Goal: Task Accomplishment & Management: Manage account settings

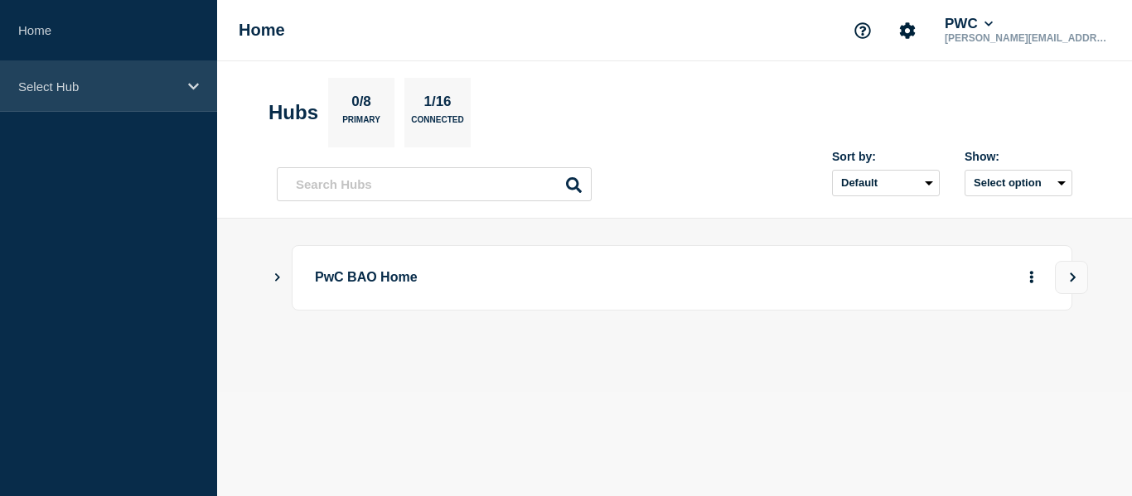
click at [92, 102] on div "Select Hub" at bounding box center [108, 86] width 217 height 51
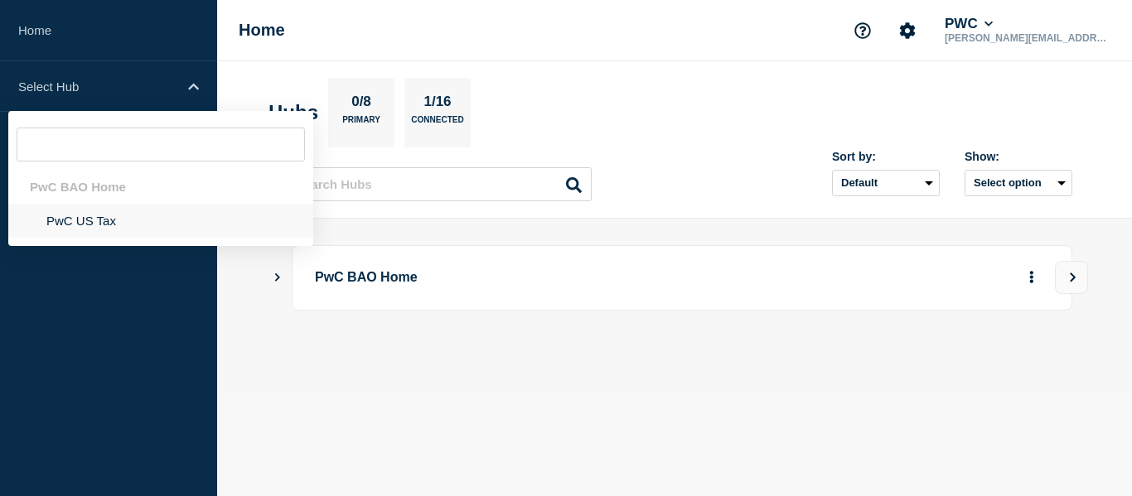
click at [89, 225] on li "PwC US Tax" at bounding box center [160, 221] width 305 height 34
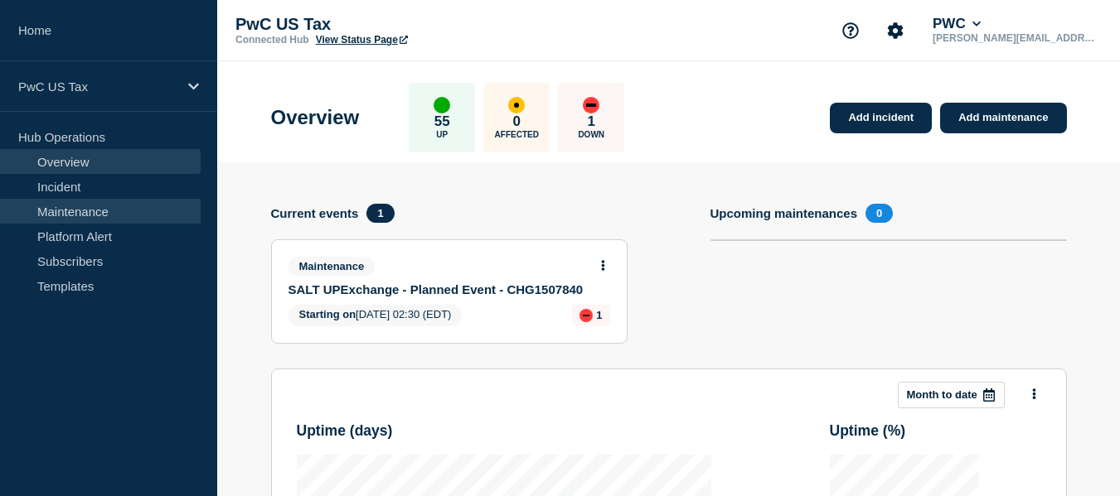
click at [85, 215] on link "Maintenance" at bounding box center [100, 211] width 201 height 25
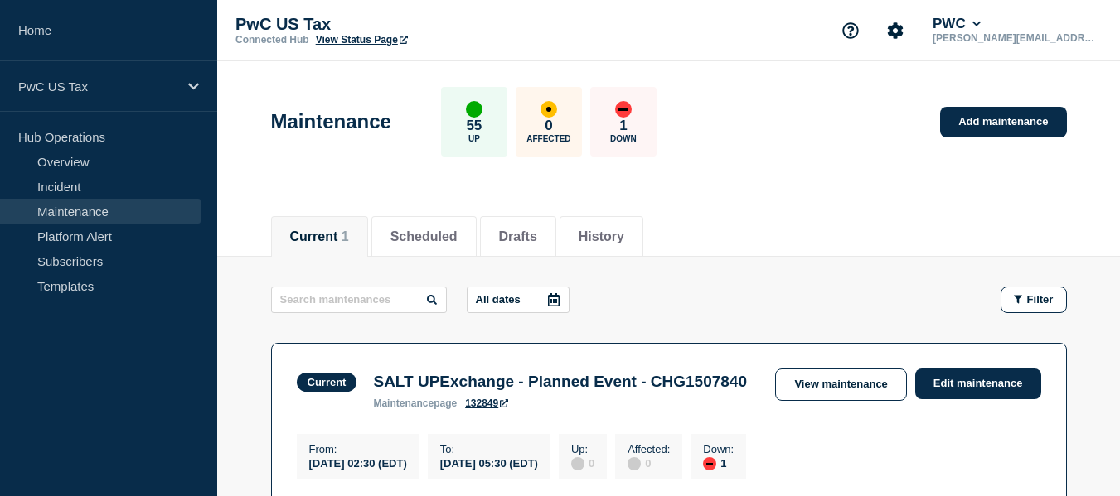
scroll to position [91, 0]
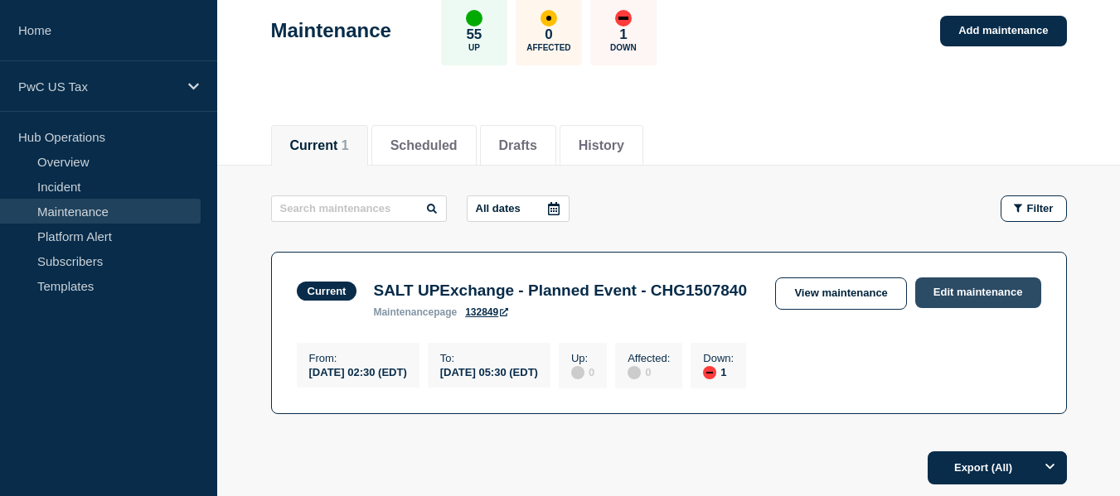
click at [979, 294] on link "Edit maintenance" at bounding box center [978, 293] width 126 height 31
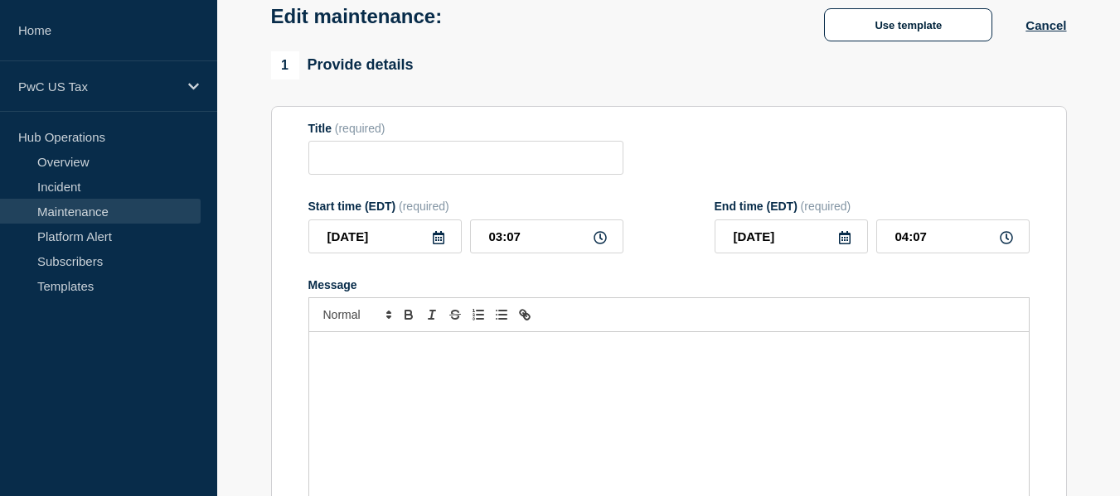
type input "SALT UPExchange - Planned Event - CHG1507840"
type input "02:30"
type input "05:30"
checkbox input "true"
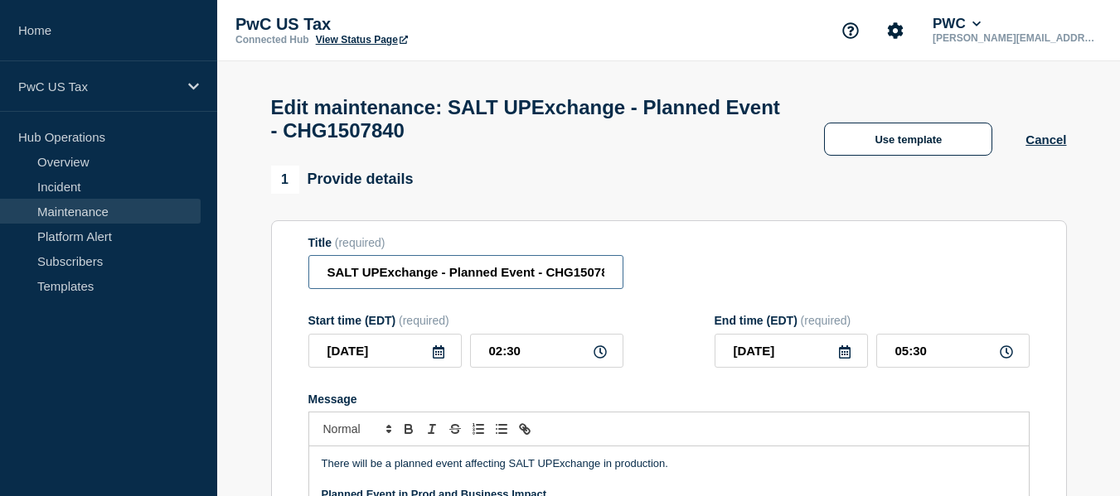
click at [573, 277] on input "SALT UPExchange - Planned Event - CHG1507840" at bounding box center [465, 272] width 315 height 34
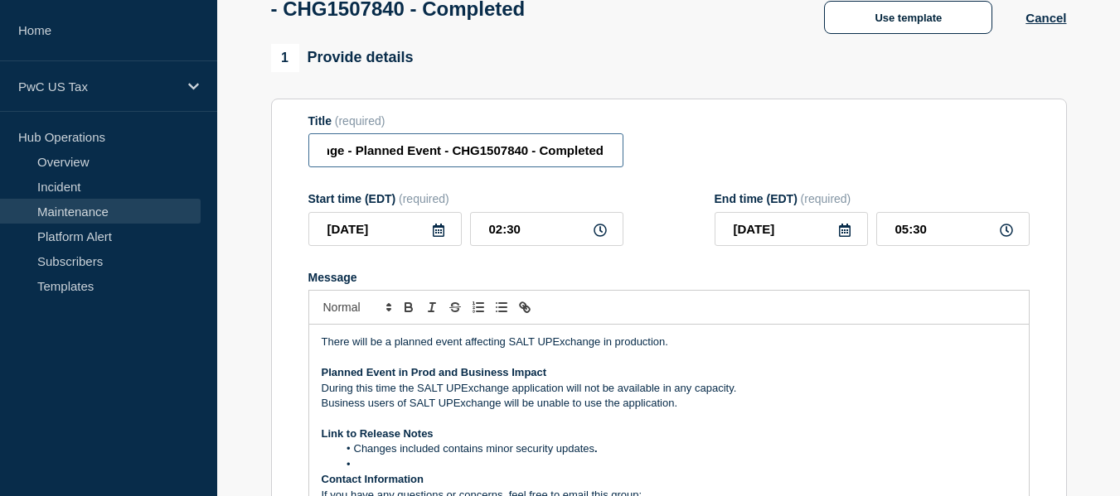
scroll to position [123, 0]
type input "SALT UPExchange - Planned Event - CHG1507840 - Completed"
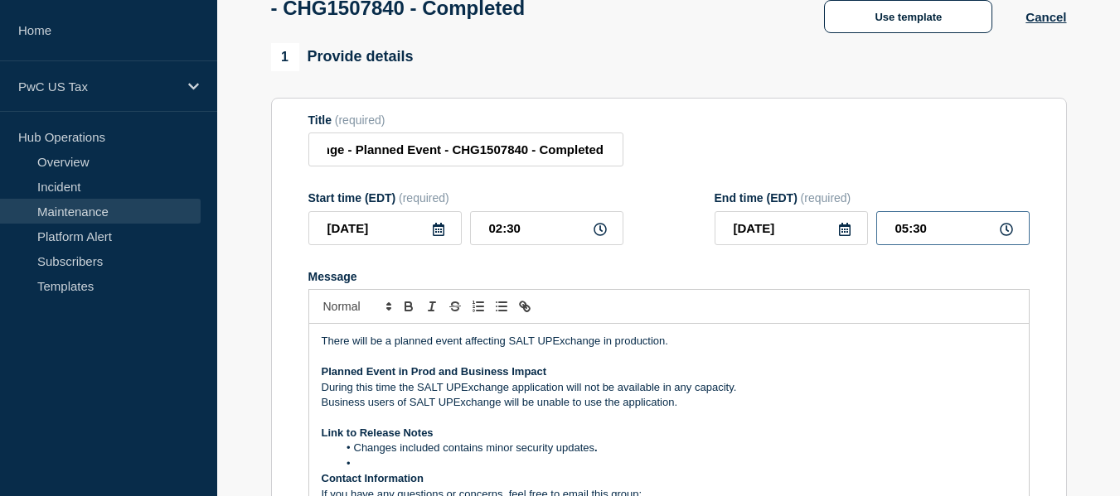
scroll to position [0, 0]
click at [906, 233] on input "05:30" at bounding box center [952, 228] width 153 height 34
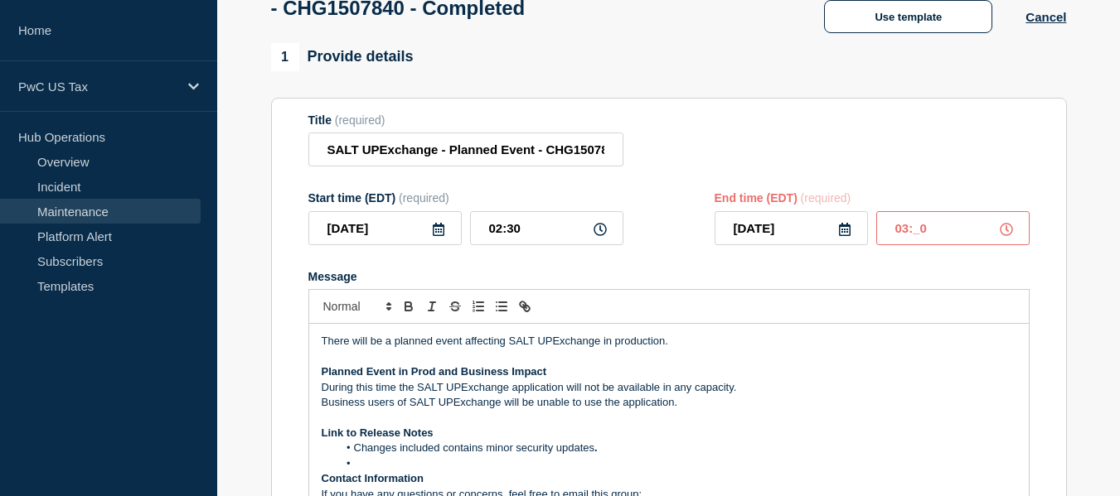
type input "03:10"
click at [960, 179] on form "Title (required) SALT UPExchange - Planned Event - CHG1507840 - Completed Start…" at bounding box center [668, 335] width 721 height 443
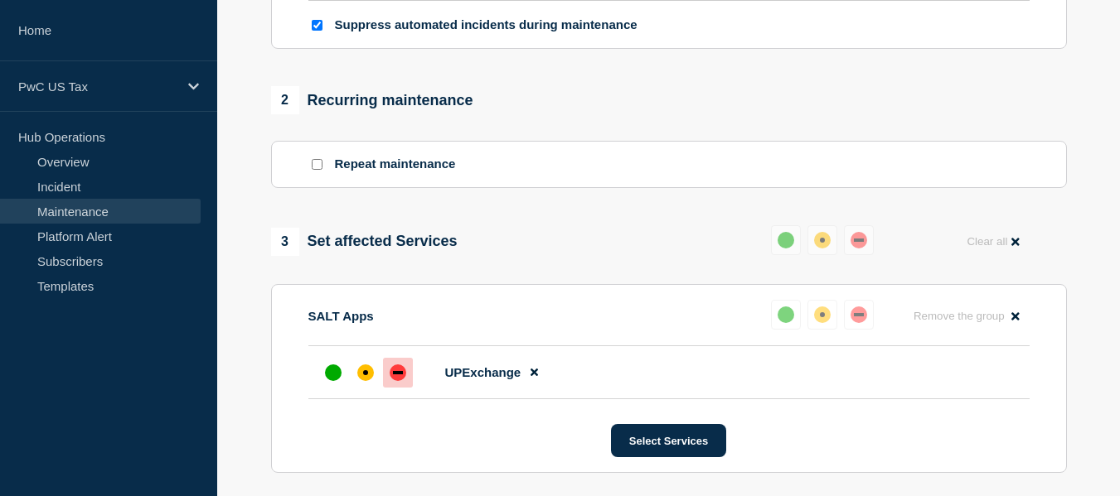
scroll to position [676, 0]
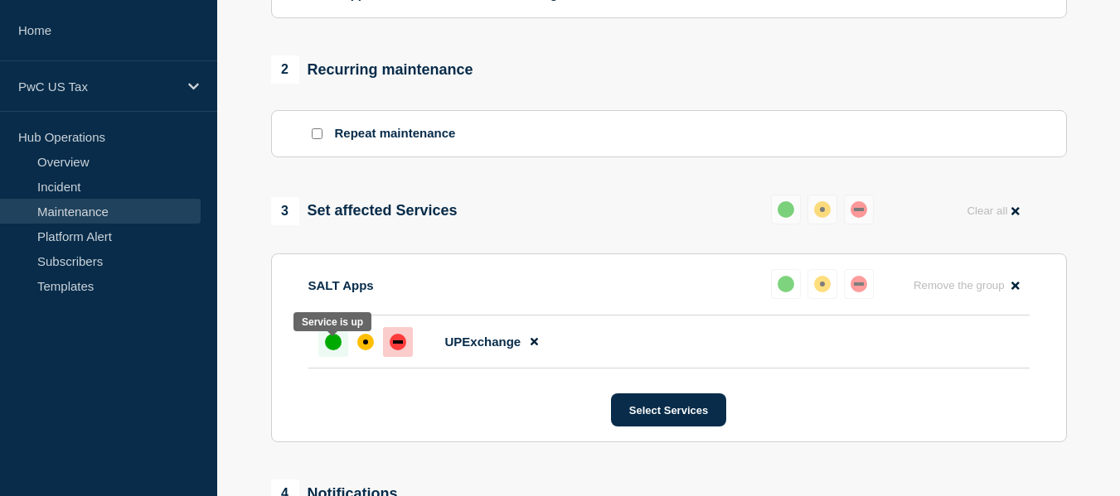
click at [331, 351] on div "up" at bounding box center [333, 342] width 17 height 17
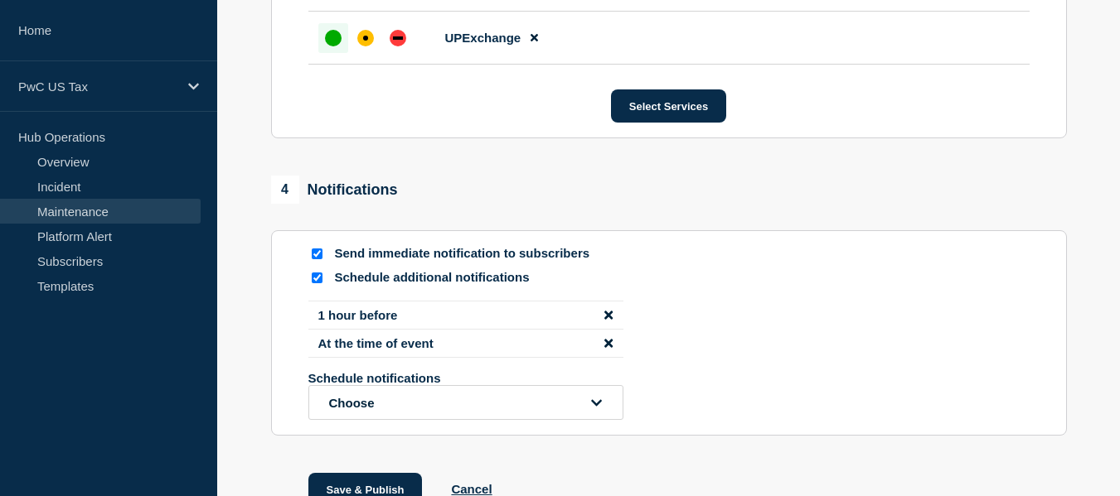
scroll to position [1022, 0]
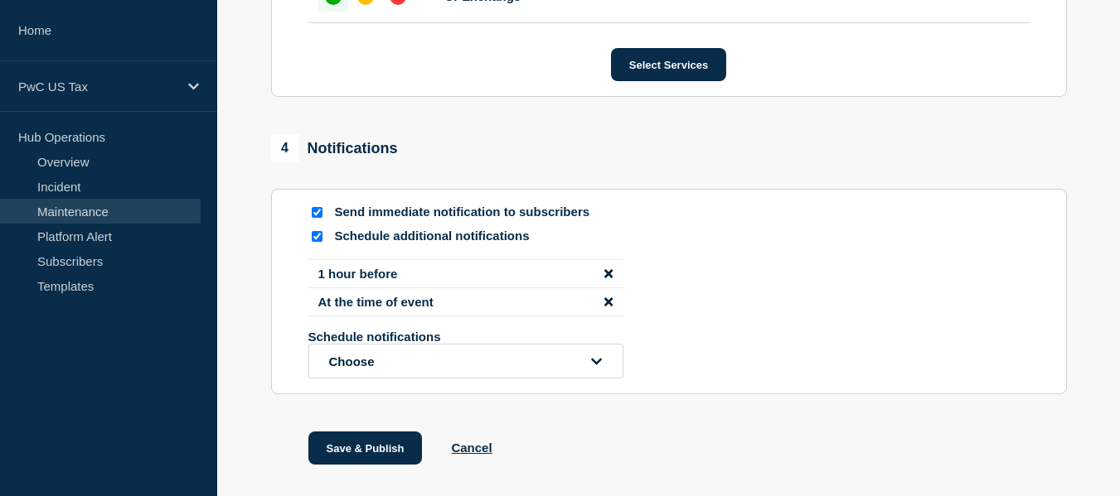
click at [313, 241] on input "Schedule additional notifications" at bounding box center [317, 236] width 11 height 11
checkbox input "false"
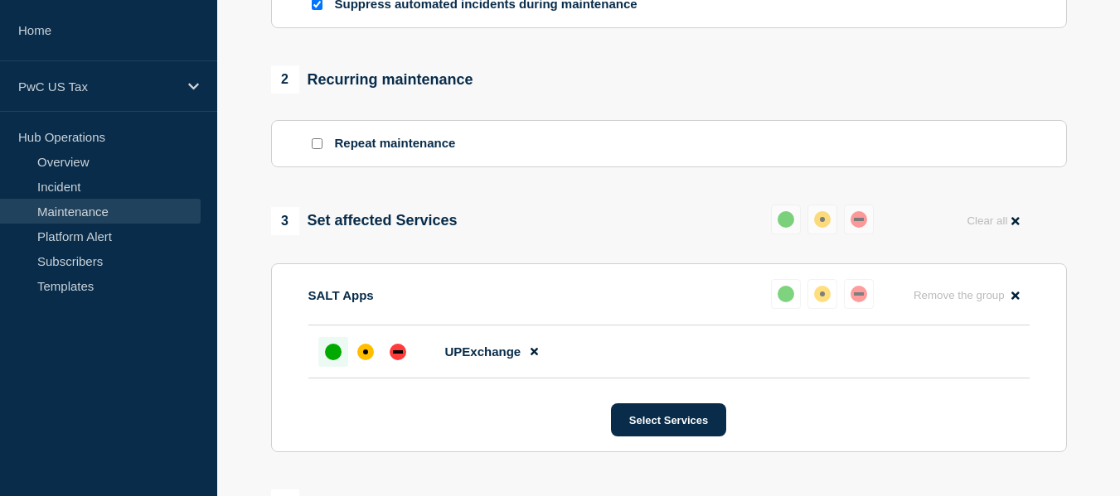
scroll to position [980, 0]
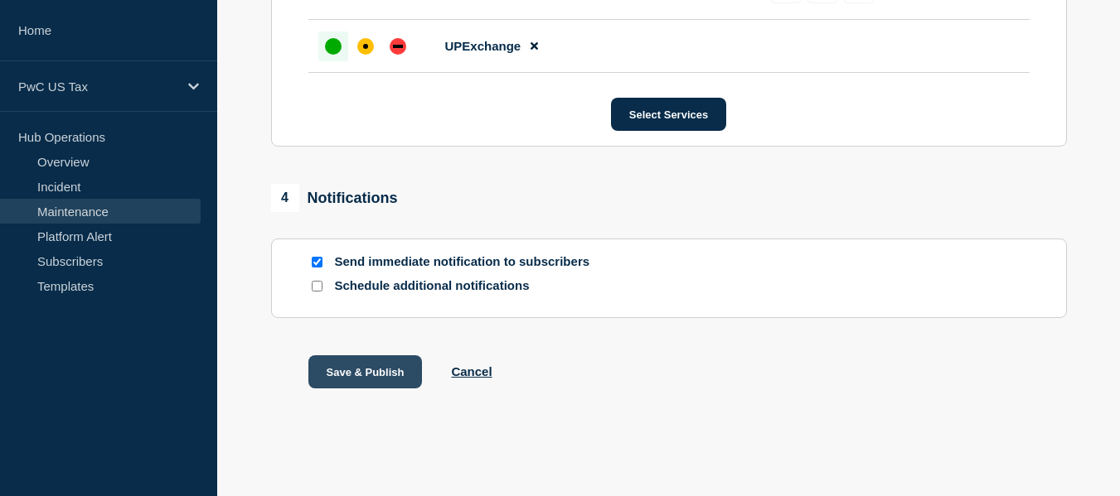
click at [364, 366] on button "Save & Publish" at bounding box center [365, 372] width 114 height 33
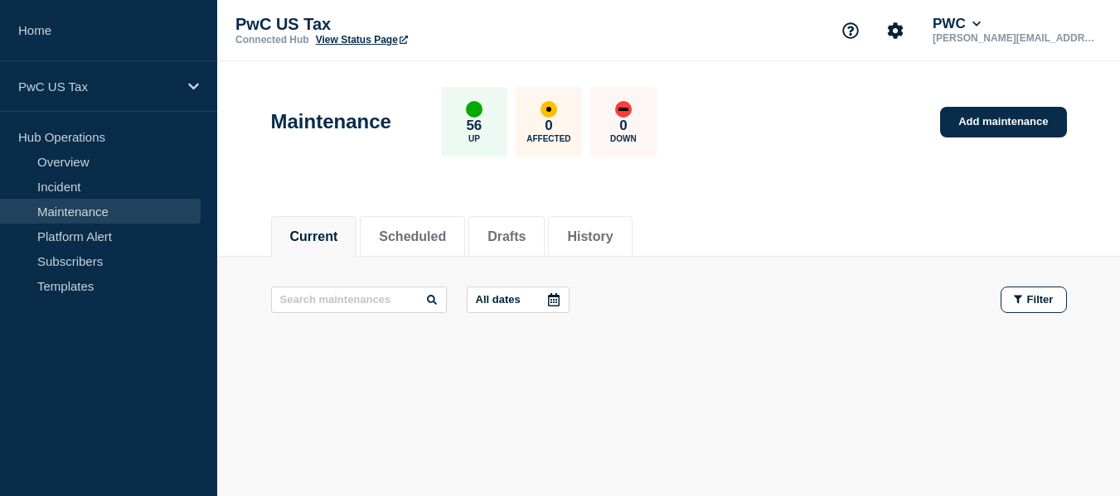
scroll to position [10, 0]
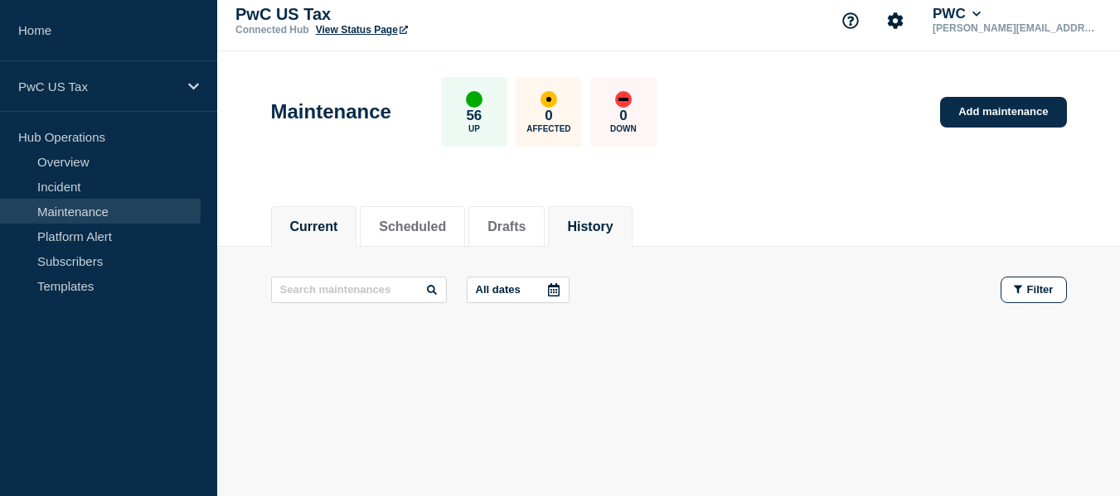
click at [610, 235] on li "History" at bounding box center [590, 226] width 84 height 41
